Goal: Find specific page/section: Find specific page/section

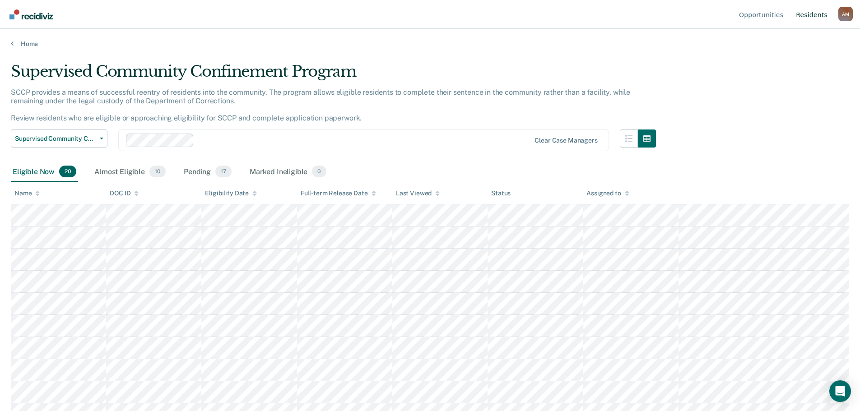
click at [823, 15] on link "Resident s" at bounding box center [811, 14] width 35 height 29
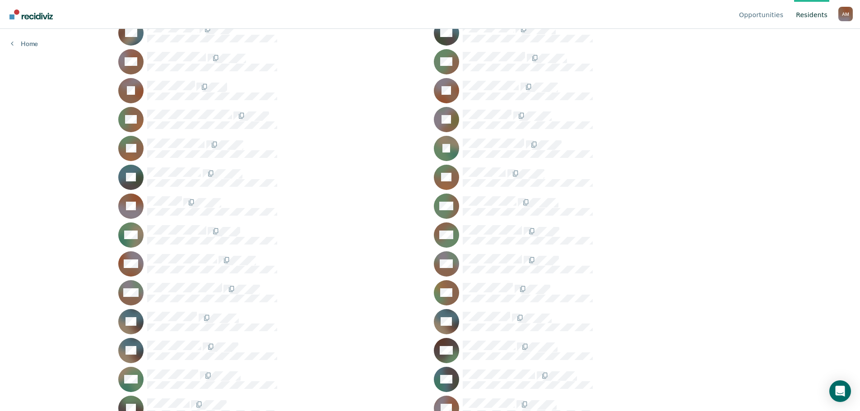
scroll to position [361, 0]
